Goal: Information Seeking & Learning: Learn about a topic

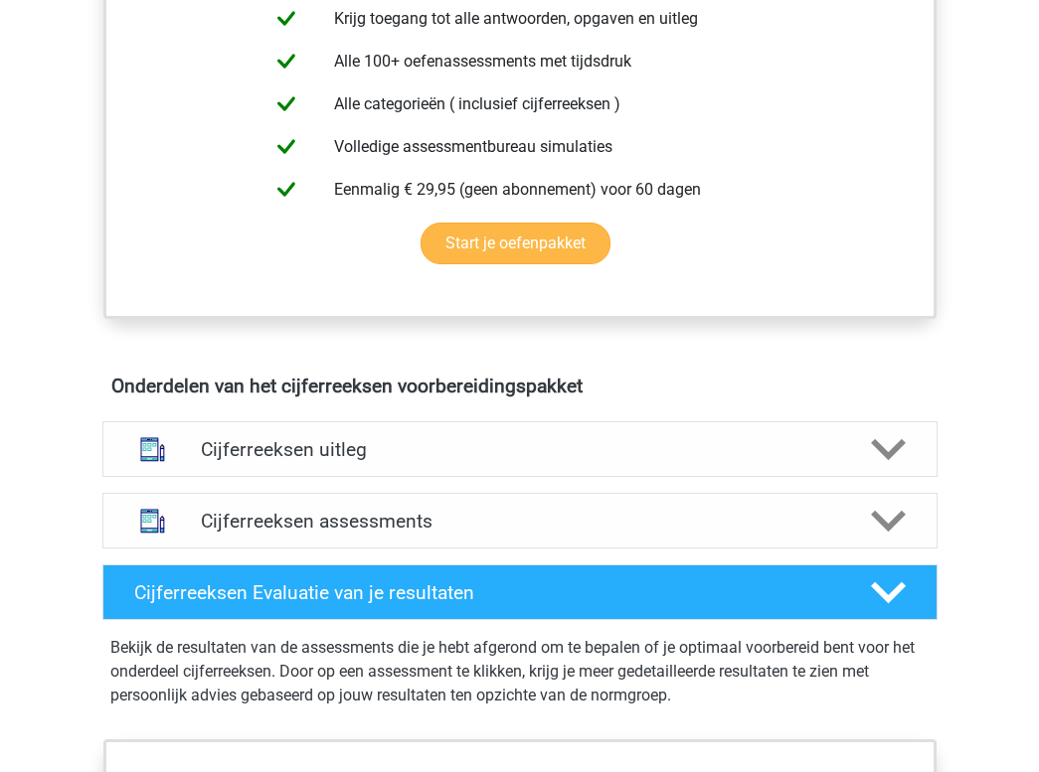
scroll to position [839, 0]
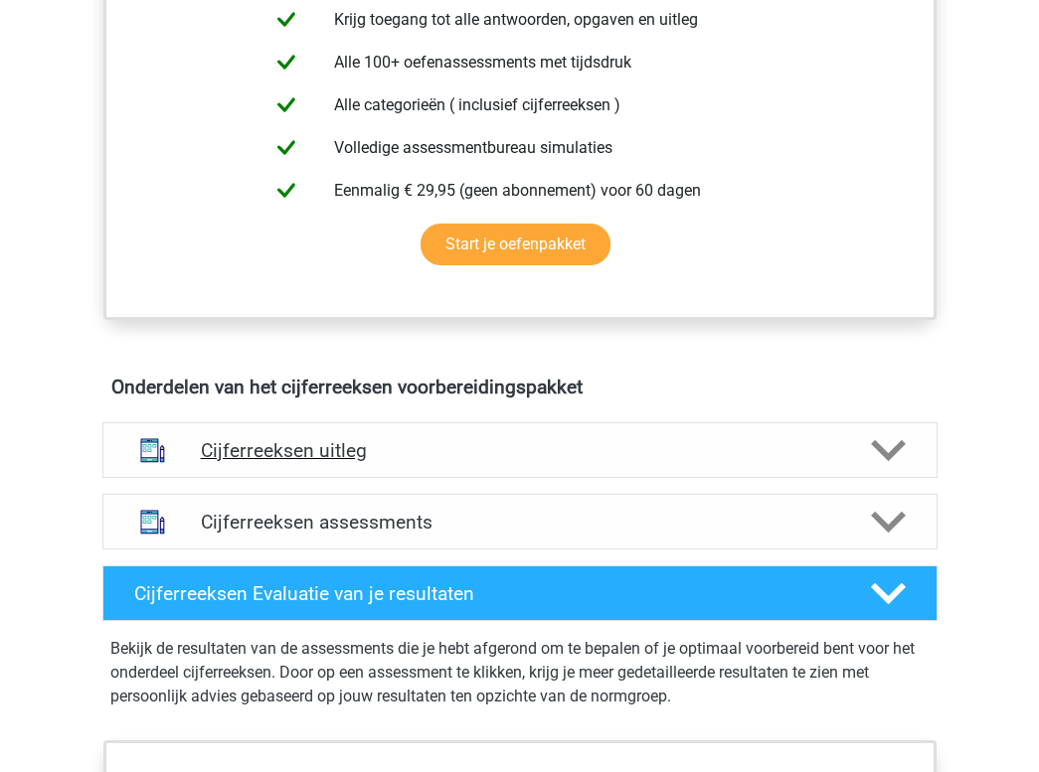
click at [441, 462] on h4 "Cijferreeksen uitleg" at bounding box center [520, 450] width 638 height 23
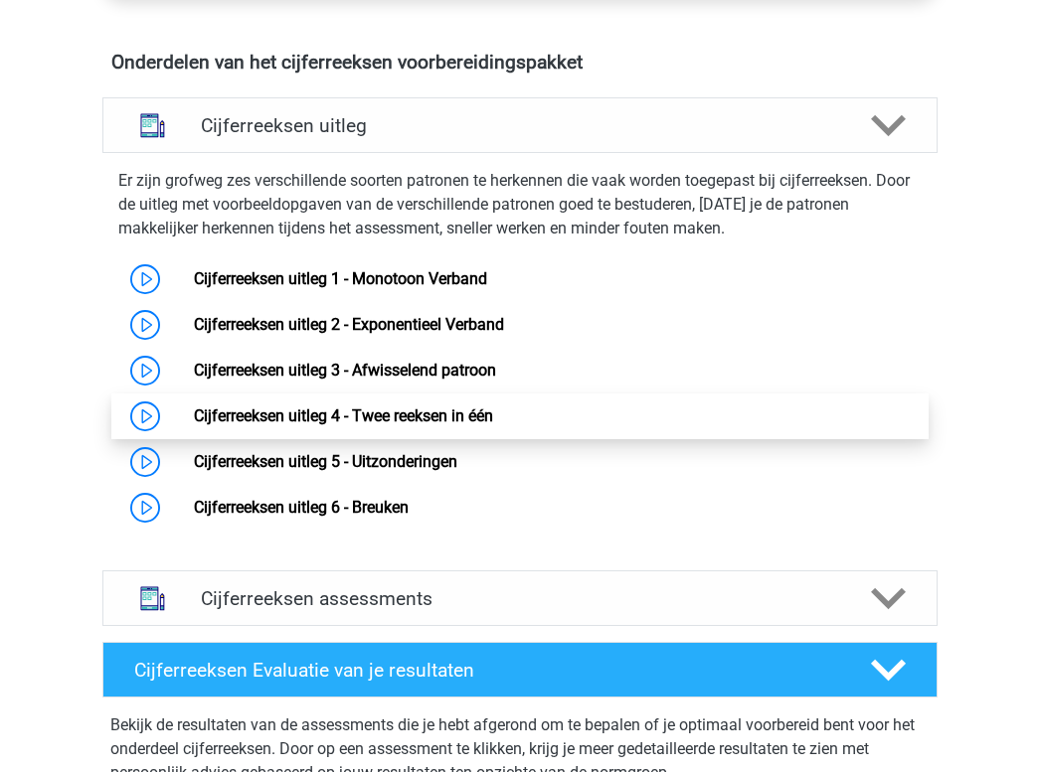
scroll to position [1165, 0]
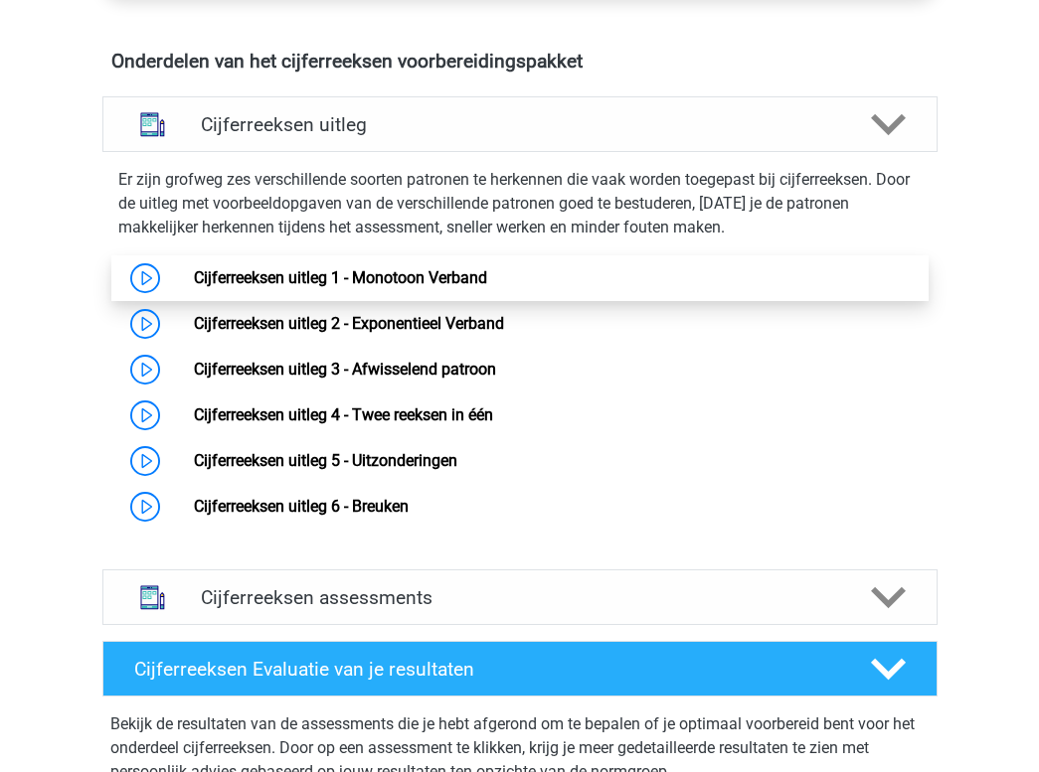
click at [487, 287] on link "Cijferreeksen uitleg 1 - Monotoon Verband" at bounding box center [340, 277] width 293 height 19
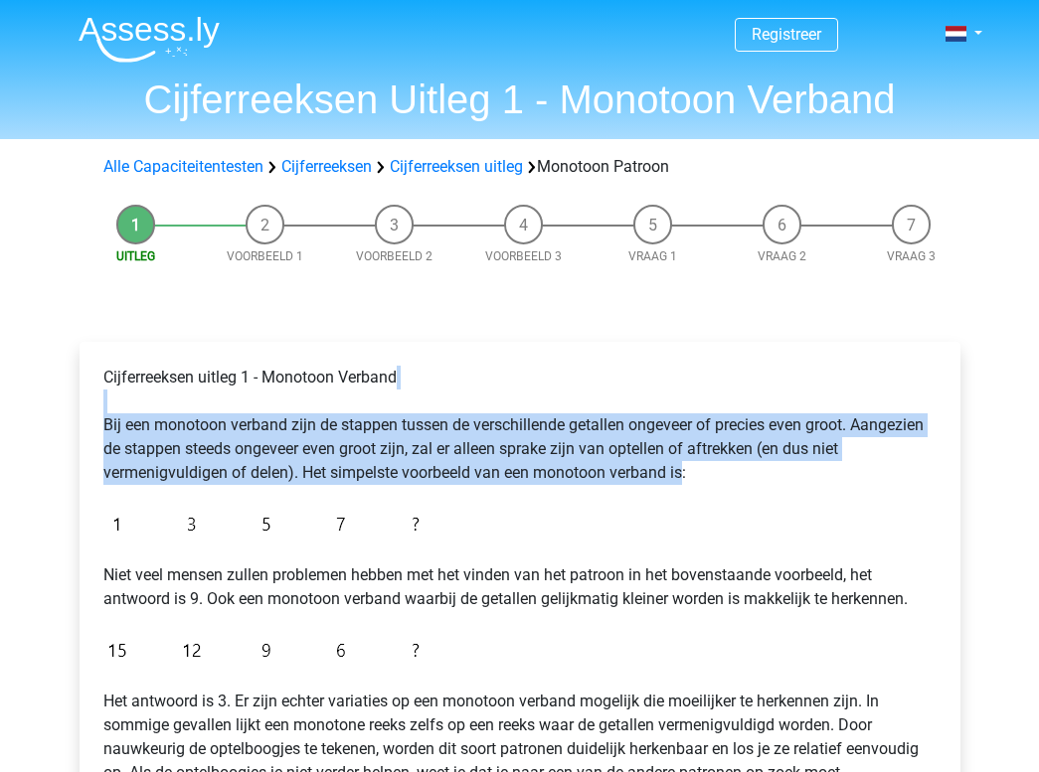
drag, startPoint x: 686, startPoint y: 482, endPoint x: 661, endPoint y: 379, distance: 106.3
click at [661, 379] on p "Cijferreeksen uitleg 1 - Monotoon Verband Bij een monotoon verband zijn de stap…" at bounding box center [519, 425] width 833 height 119
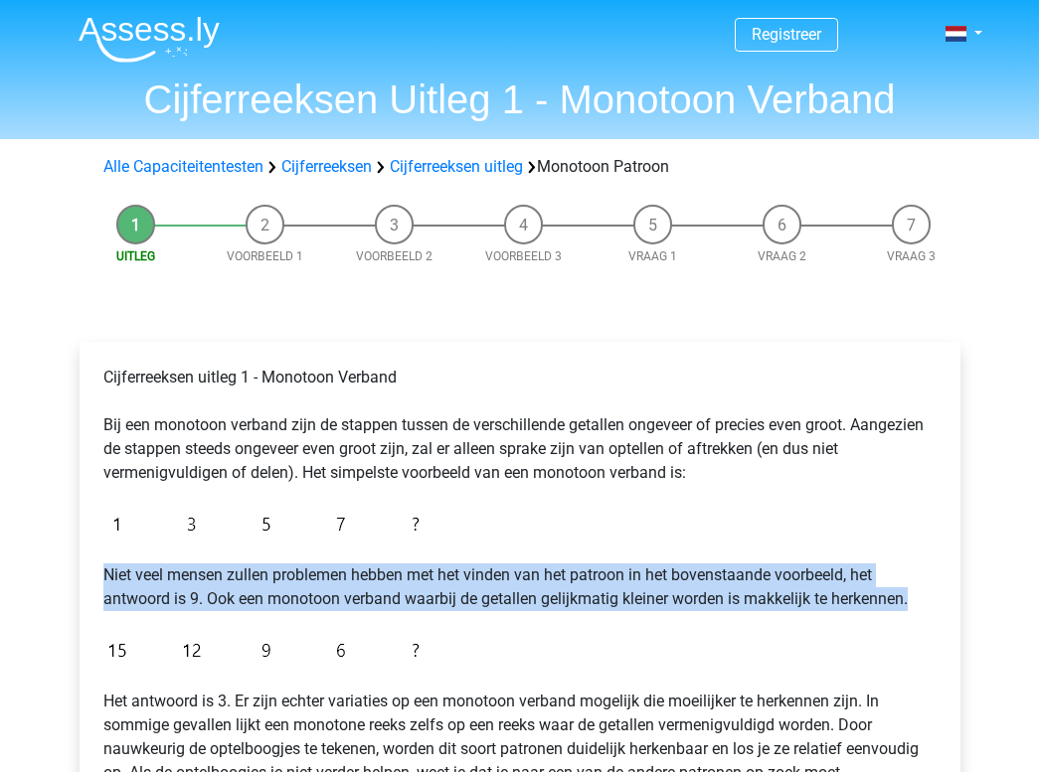
drag, startPoint x: 597, startPoint y: 616, endPoint x: 603, endPoint y: 564, distance: 53.0
click at [603, 564] on div "Cijferreeksen uitleg 1 - Monotoon Verband Bij een monotoon verband zijn de stap…" at bounding box center [519, 627] width 849 height 539
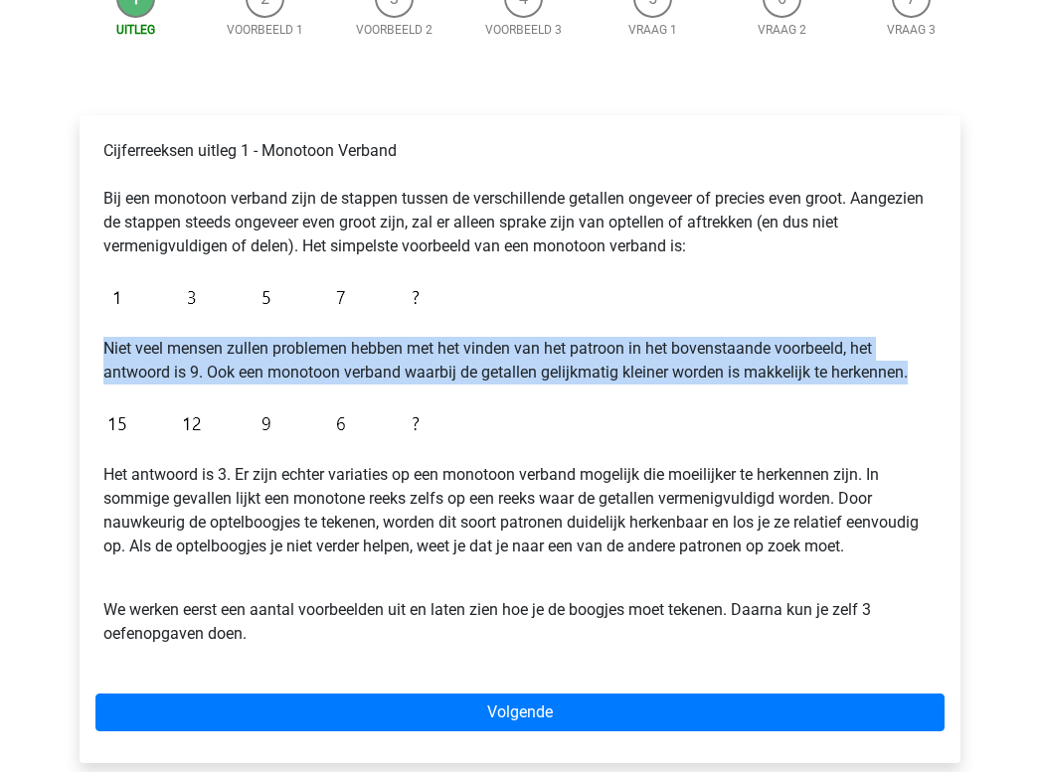
scroll to position [264, 0]
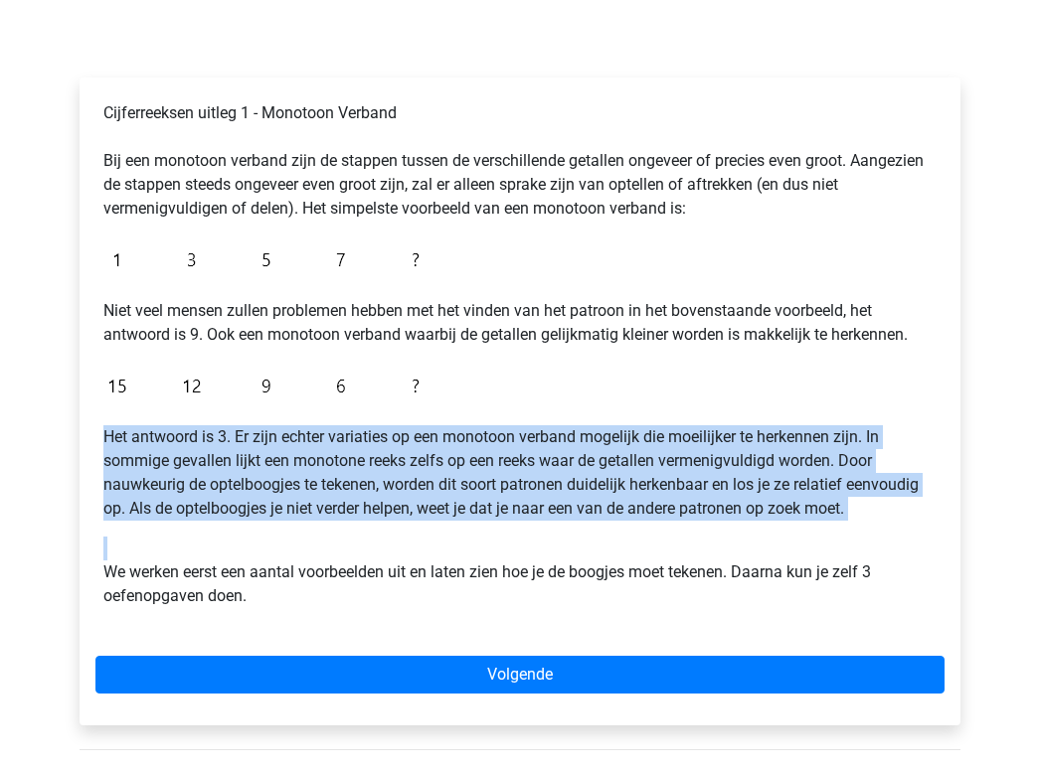
drag, startPoint x: 478, startPoint y: 551, endPoint x: 467, endPoint y: 416, distance: 134.6
click at [467, 415] on div "Cijferreeksen uitleg 1 - Monotoon Verband Bij een monotoon verband zijn de stap…" at bounding box center [519, 362] width 849 height 539
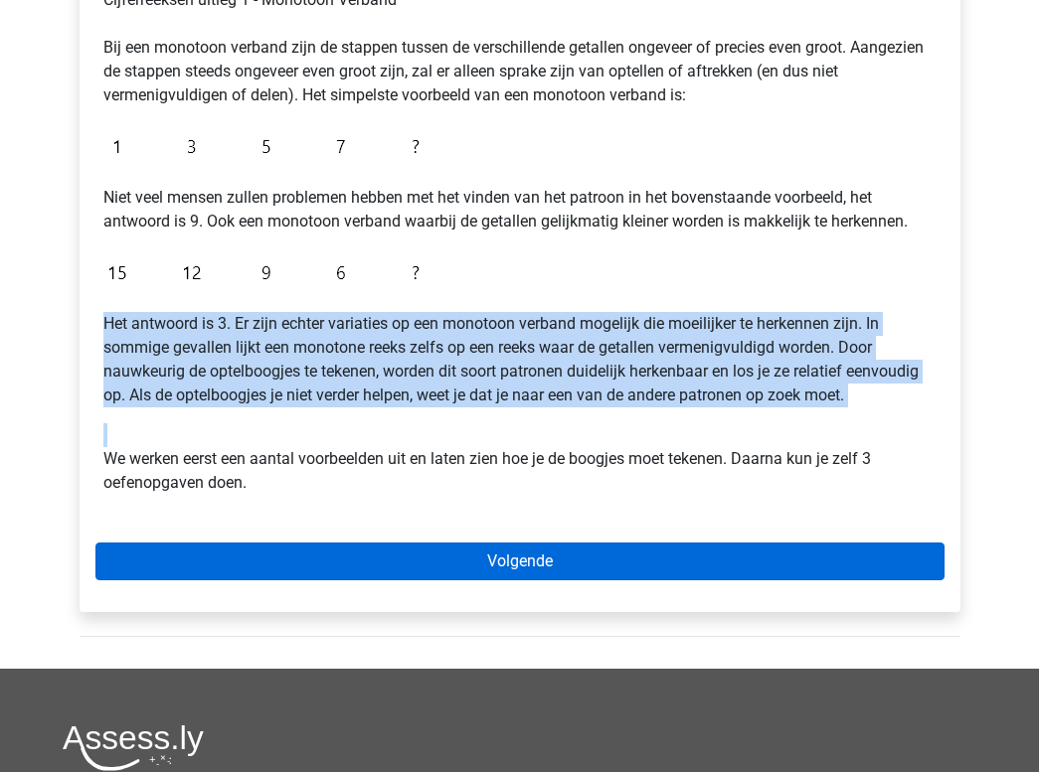
click at [306, 565] on link "Volgende" at bounding box center [519, 562] width 849 height 38
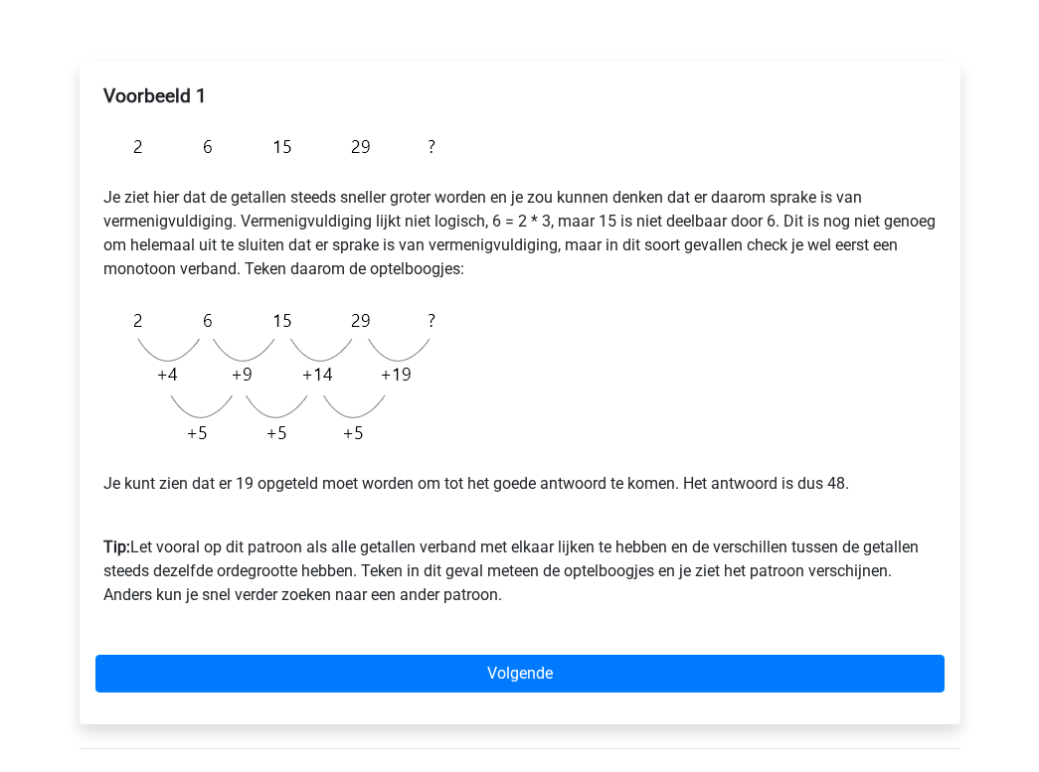
scroll to position [273, 0]
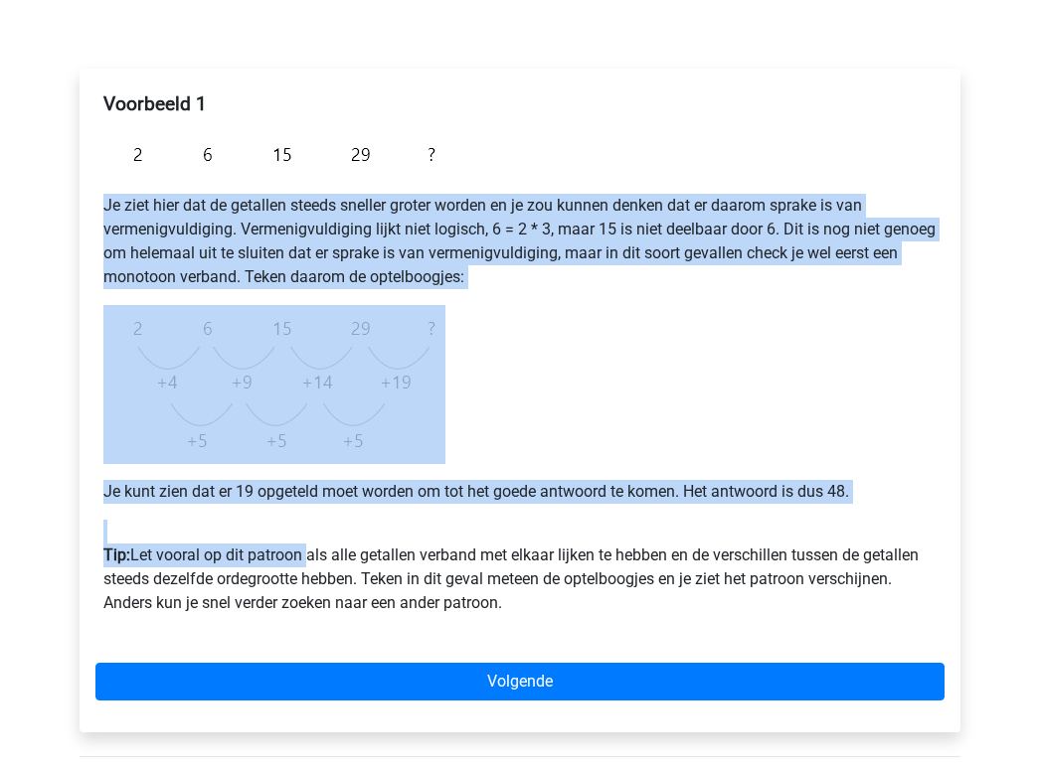
drag, startPoint x: 0, startPoint y: 0, endPoint x: 258, endPoint y: 189, distance: 320.1
click at [258, 189] on div "Voorbeeld 1 Je ziet hier dat de getallen steeds sneller groter worden en je zou…" at bounding box center [519, 361] width 849 height 555
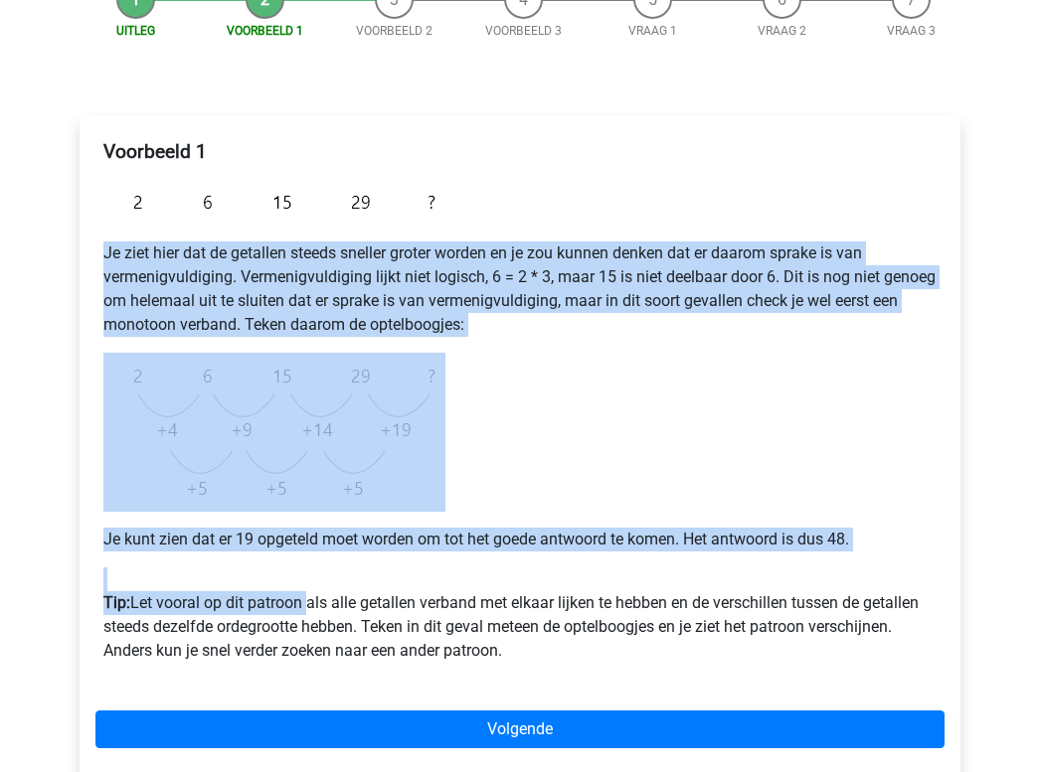
scroll to position [226, 0]
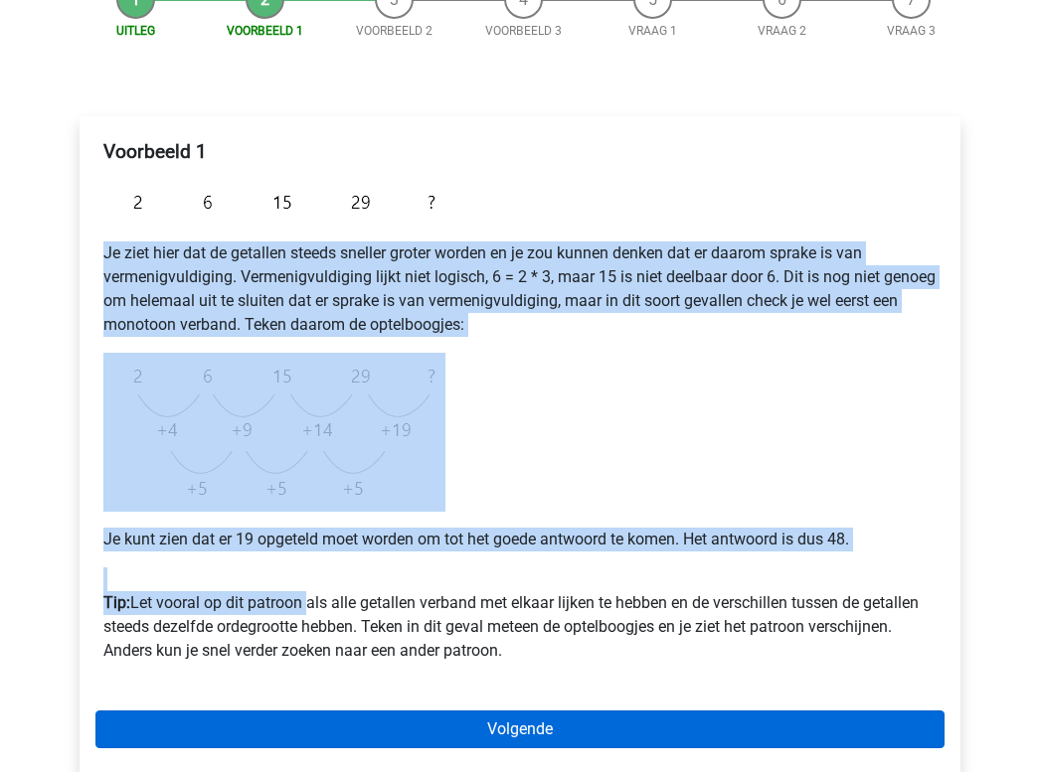
click at [359, 723] on link "Volgende" at bounding box center [519, 730] width 849 height 38
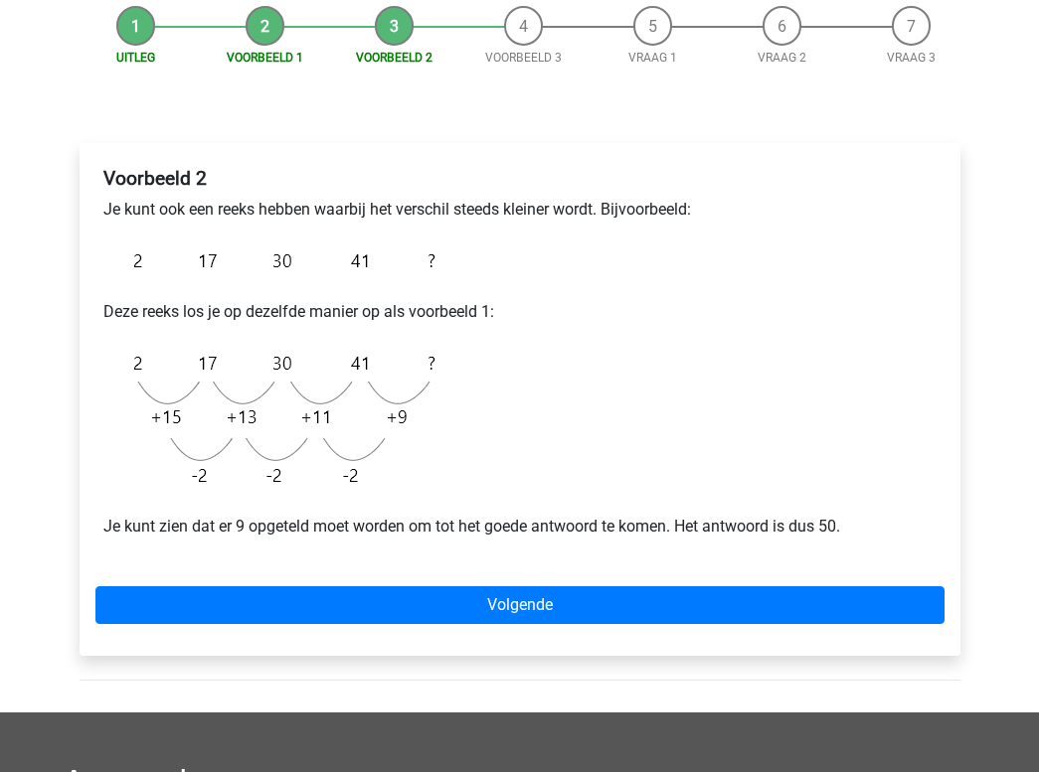
scroll to position [203, 0]
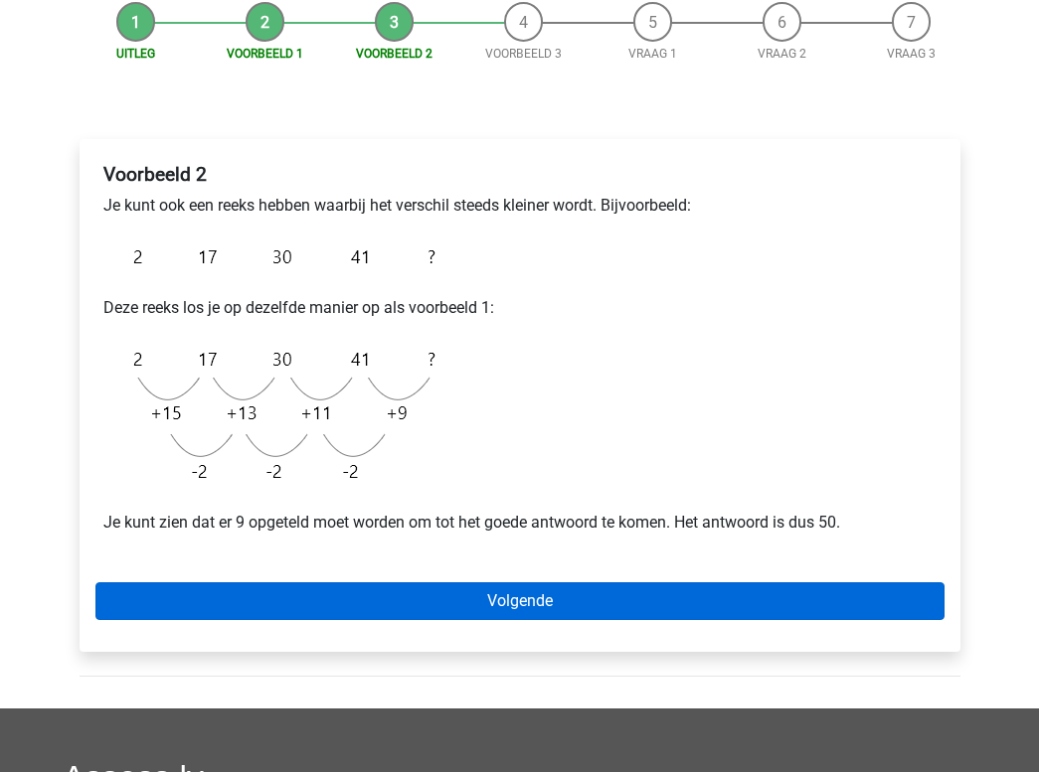
click at [443, 613] on link "Volgende" at bounding box center [519, 601] width 849 height 38
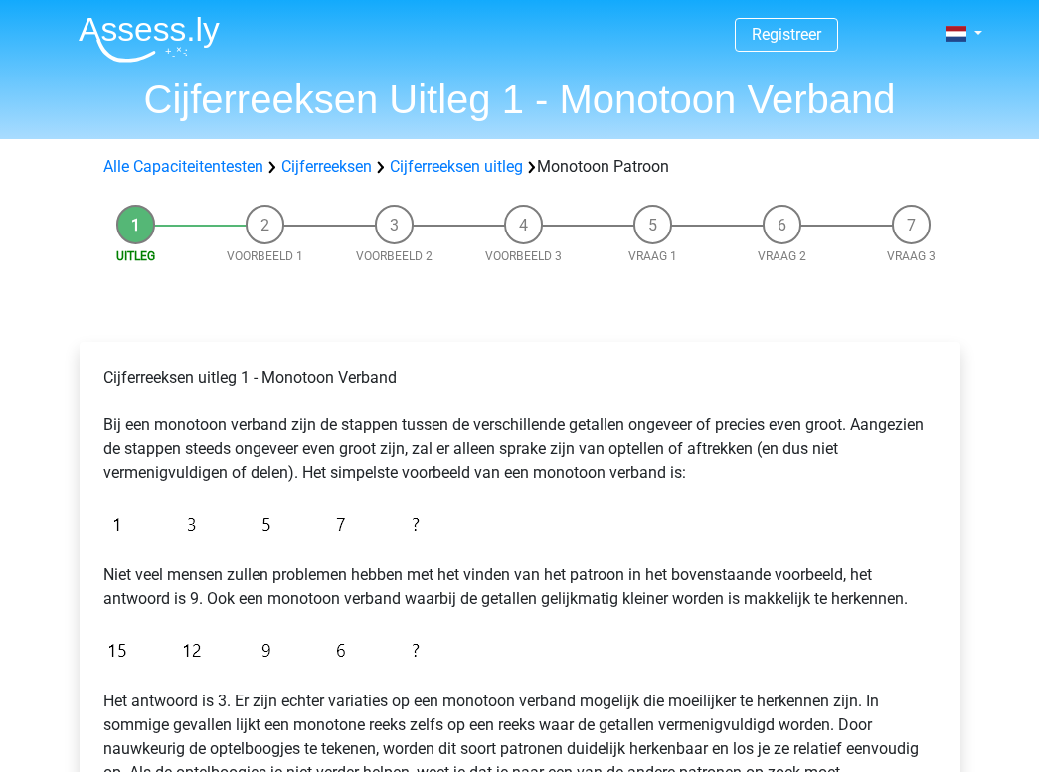
scroll to position [378, 0]
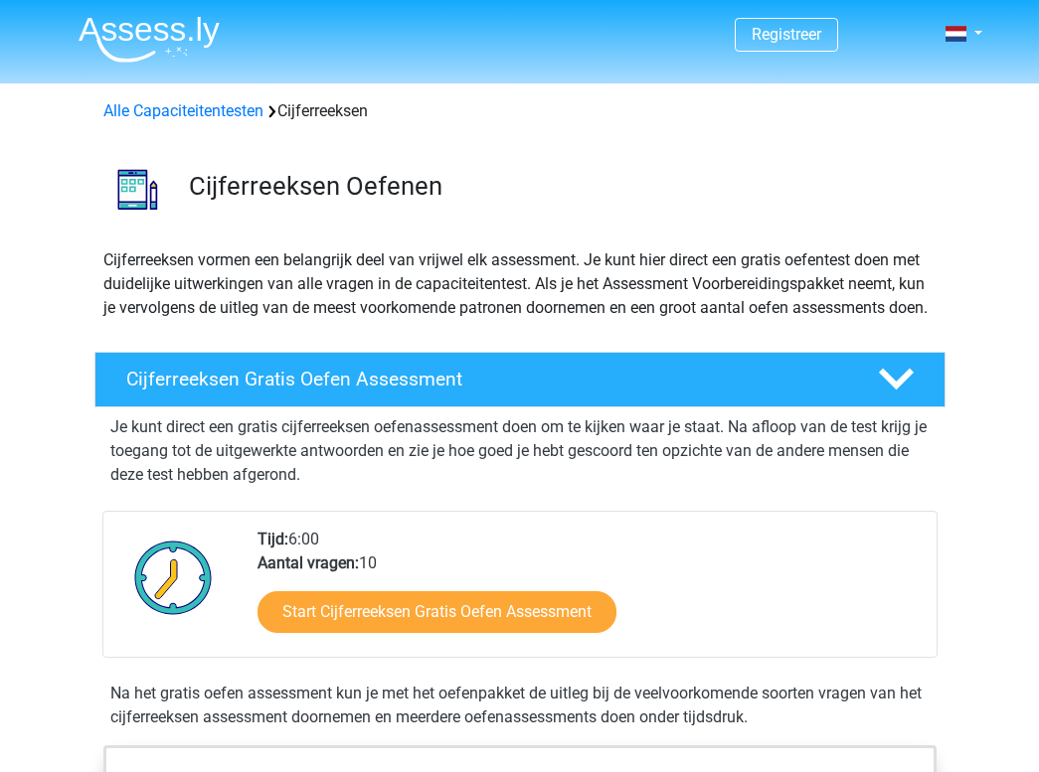
scroll to position [1165, 0]
